Goal: Obtain resource: Obtain resource

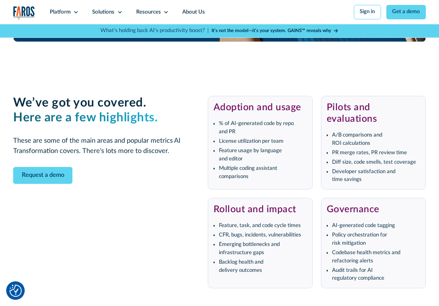
scroll to position [1379, 0]
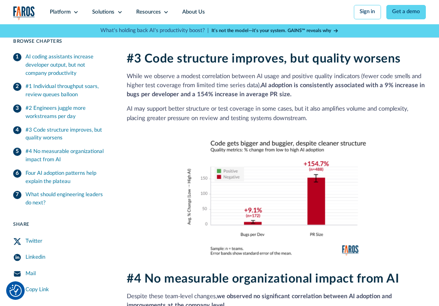
scroll to position [890, 0]
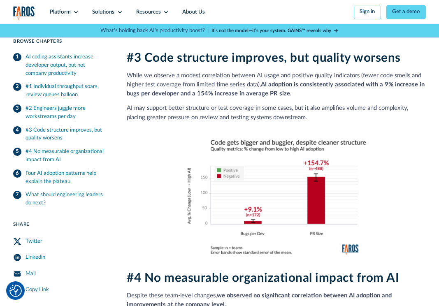
click at [348, 0] on nav "Platform Unlock engineering productivity at scale. Stay ahead with products des…" at bounding box center [234, 12] width 383 height 24
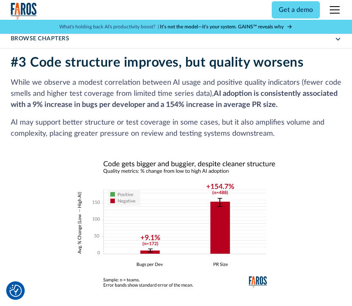
scroll to position [1209, 0]
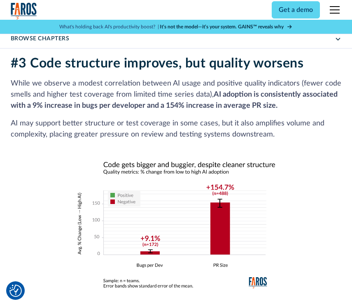
click at [303, 160] on div "#3 Code structure improves, but quality worsens While we observe a modest corre…" at bounding box center [176, 172] width 331 height 233
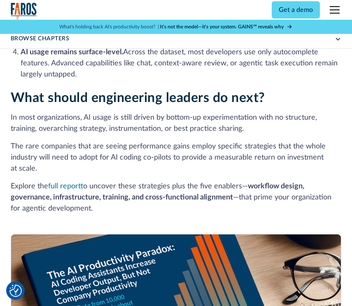
scroll to position [1796, 0]
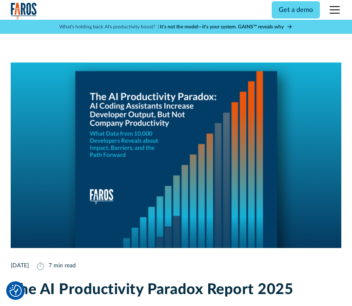
click at [200, 106] on div "AI News Editor's Pick [DATE] 7 min read The AI Productivity Paradox Report 2025…" at bounding box center [176, 215] width 331 height 332
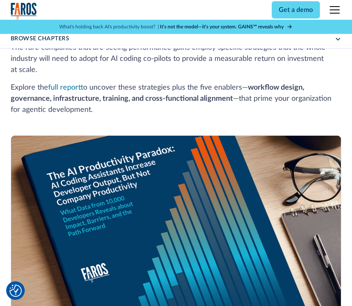
scroll to position [1892, 0]
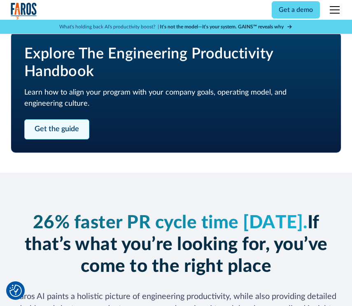
scroll to position [503, 0]
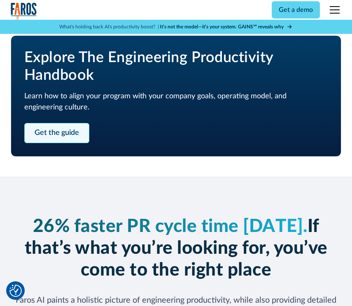
click at [77, 124] on link "Get the guide" at bounding box center [56, 133] width 65 height 20
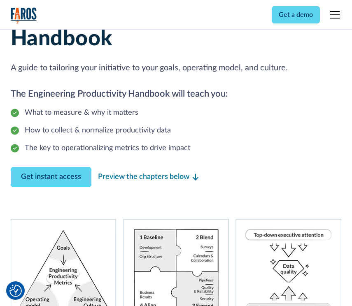
scroll to position [63, 0]
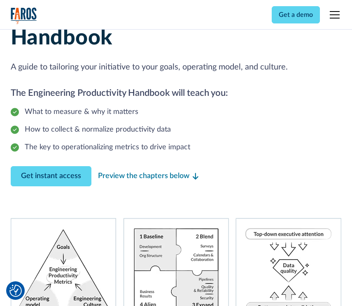
click at [107, 174] on div "Preview the chapters below" at bounding box center [143, 176] width 91 height 11
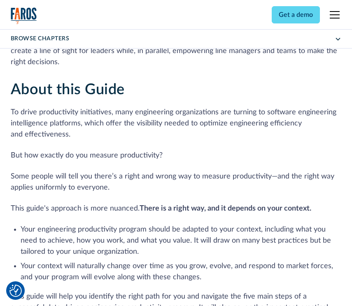
scroll to position [825, 0]
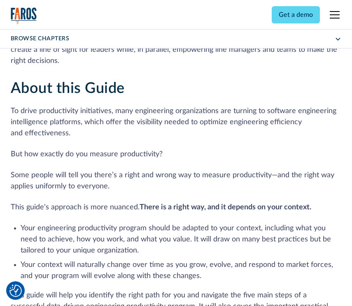
click at [255, 120] on p "To drive productivity initiatives, many engineering organizations are turning t…" at bounding box center [176, 122] width 331 height 33
click at [255, 121] on p "To drive productivity initiatives, many engineering organizations are turning t…" at bounding box center [176, 122] width 331 height 33
click at [251, 138] on p "To drive productivity initiatives, many engineering organizations are turning t…" at bounding box center [176, 122] width 331 height 33
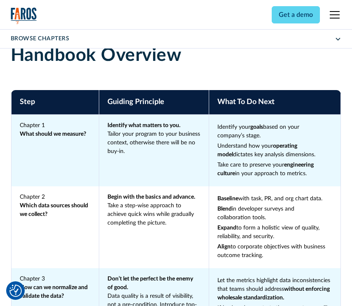
scroll to position [1129, 0]
